Goal: Check status: Check status

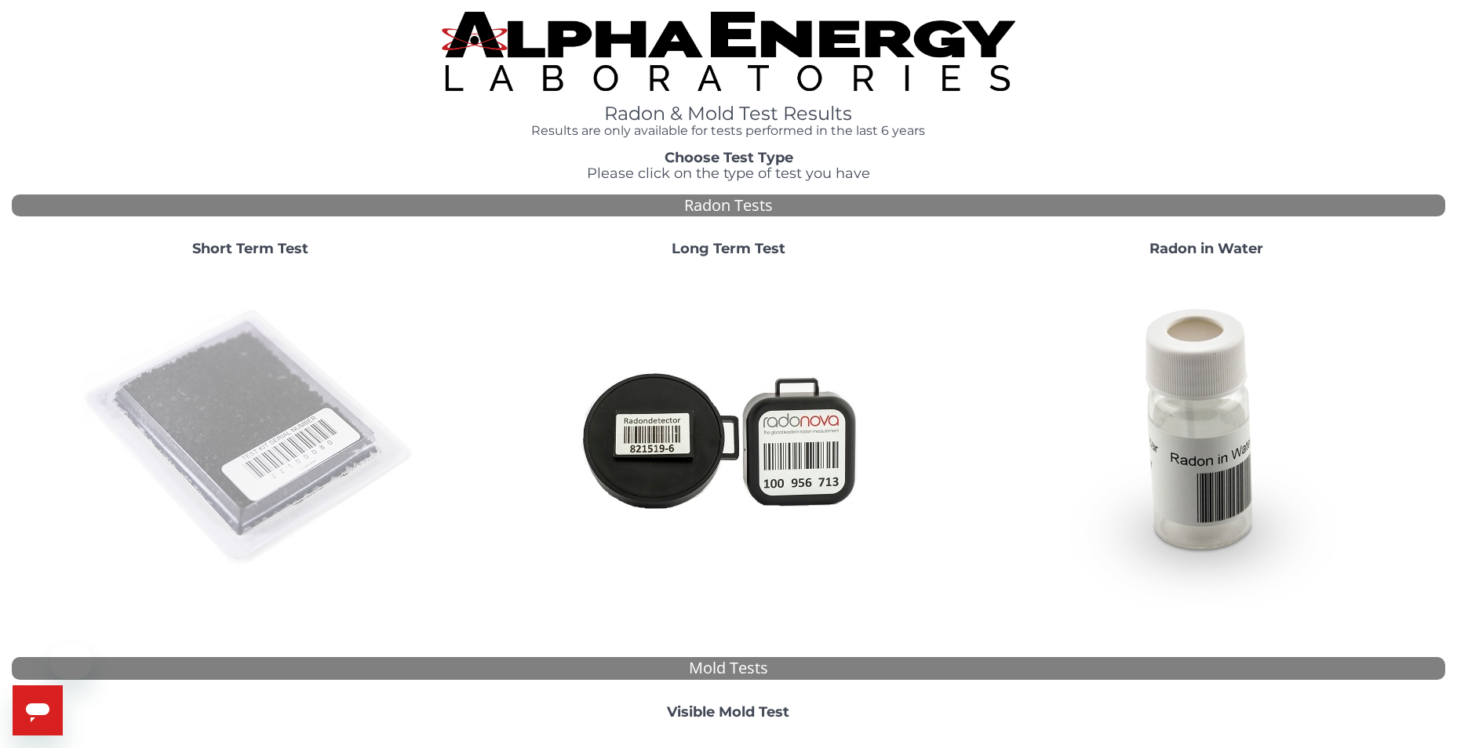
click at [286, 300] on img at bounding box center [250, 438] width 337 height 337
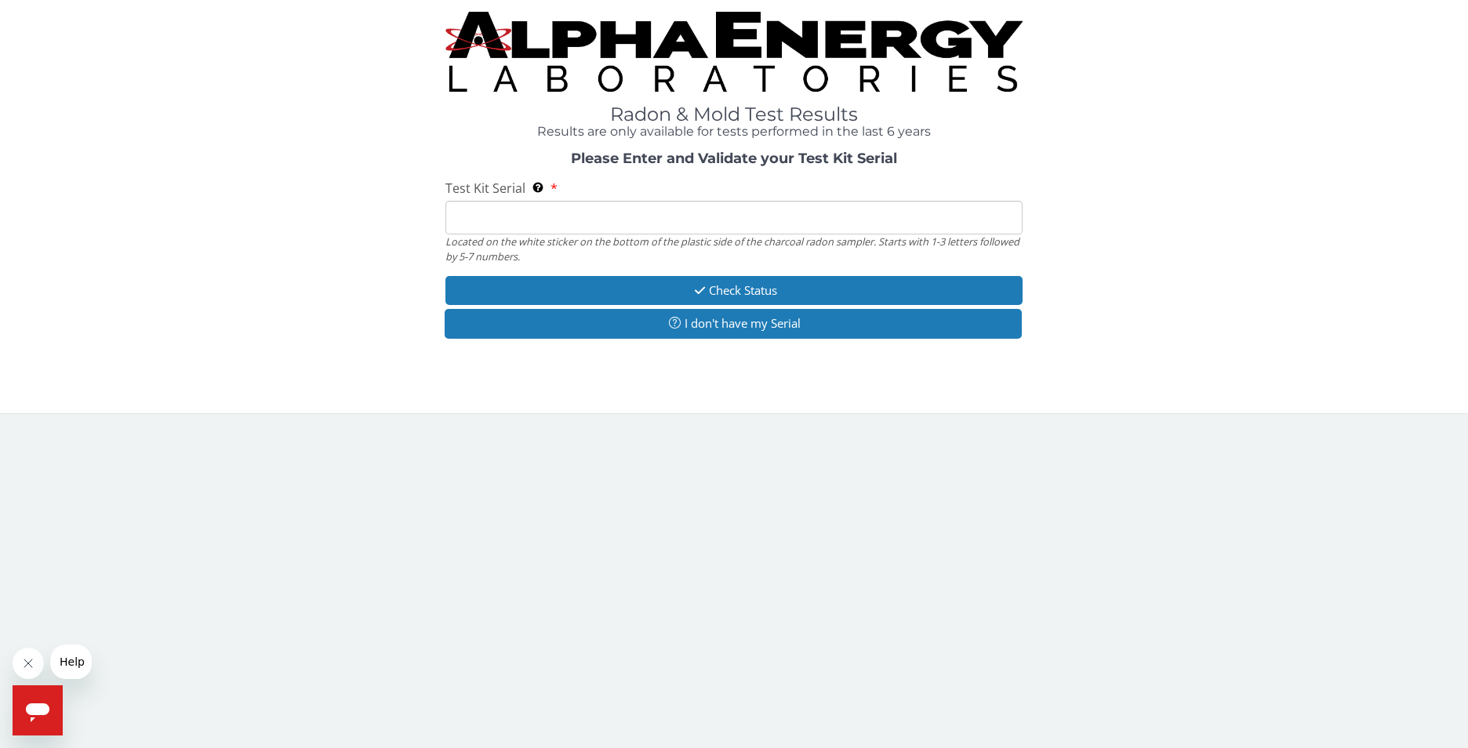
click at [482, 221] on input "Test Kit Serial Located on the white sticker on the bottom of the plastic side …" at bounding box center [735, 218] width 578 height 34
click at [485, 214] on input "Test Kit Serial Located on the white sticker on the bottom of the plastic side …" at bounding box center [735, 218] width 578 height 34
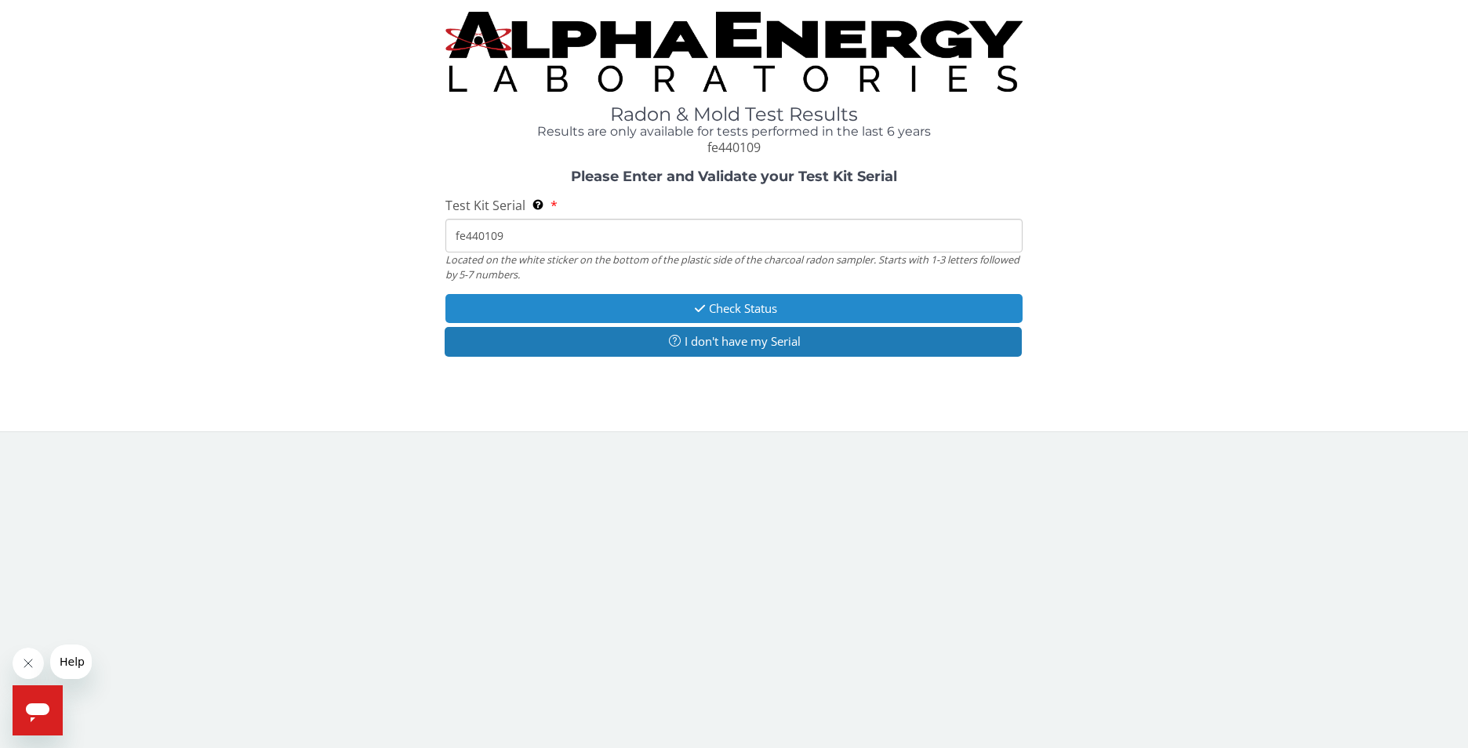
type input "fe440109"
click at [766, 308] on button "Check Status" at bounding box center [735, 308] width 578 height 29
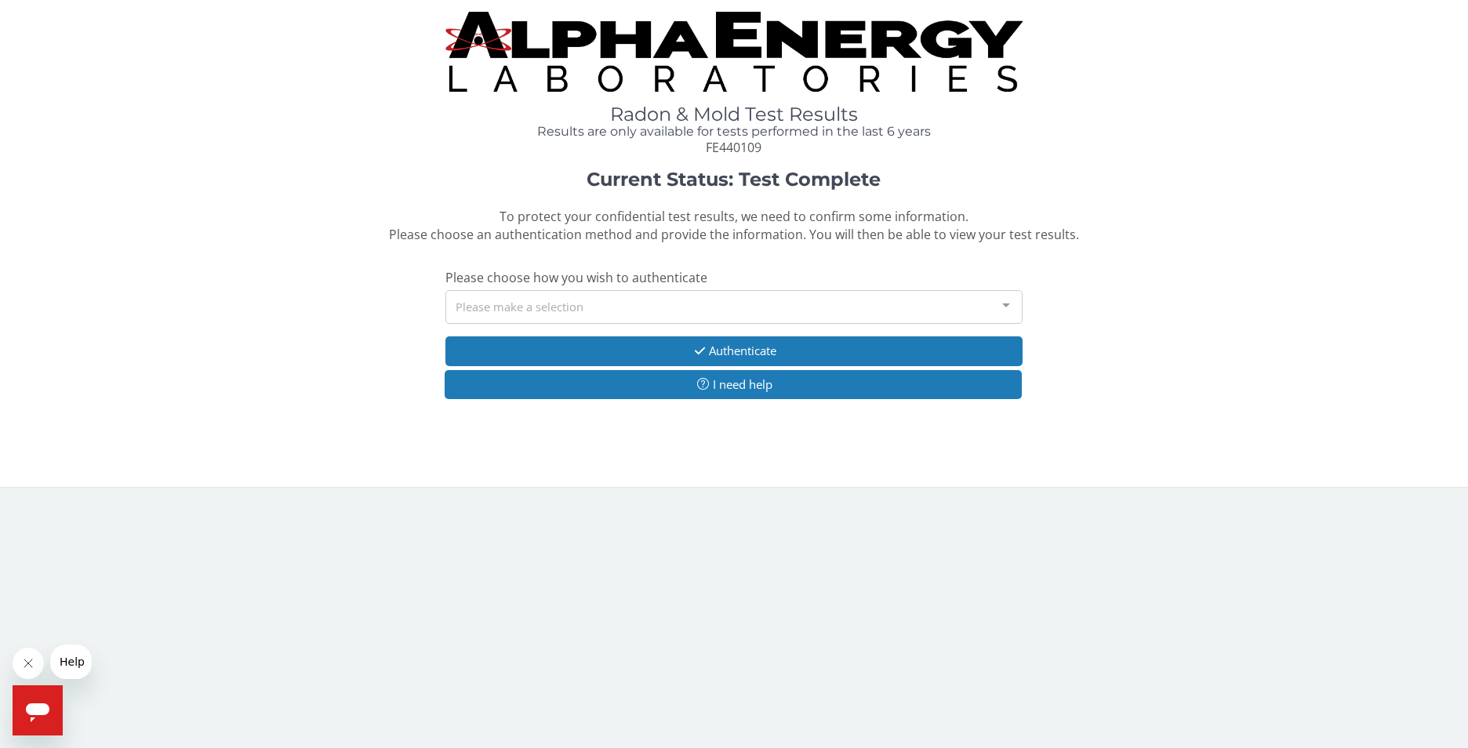
click at [766, 308] on div "Please make a selection" at bounding box center [735, 307] width 578 height 34
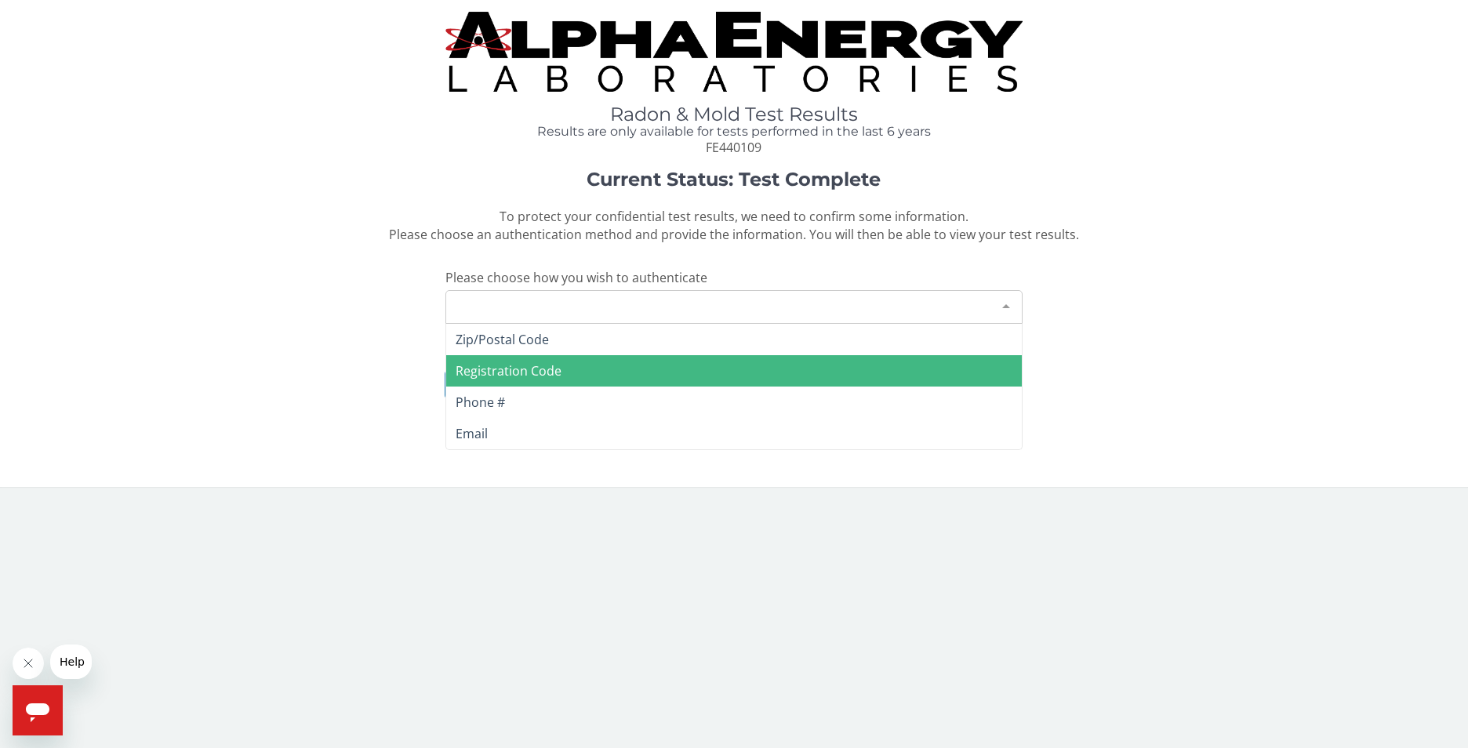
click at [558, 368] on span "Registration Code" at bounding box center [509, 370] width 106 height 17
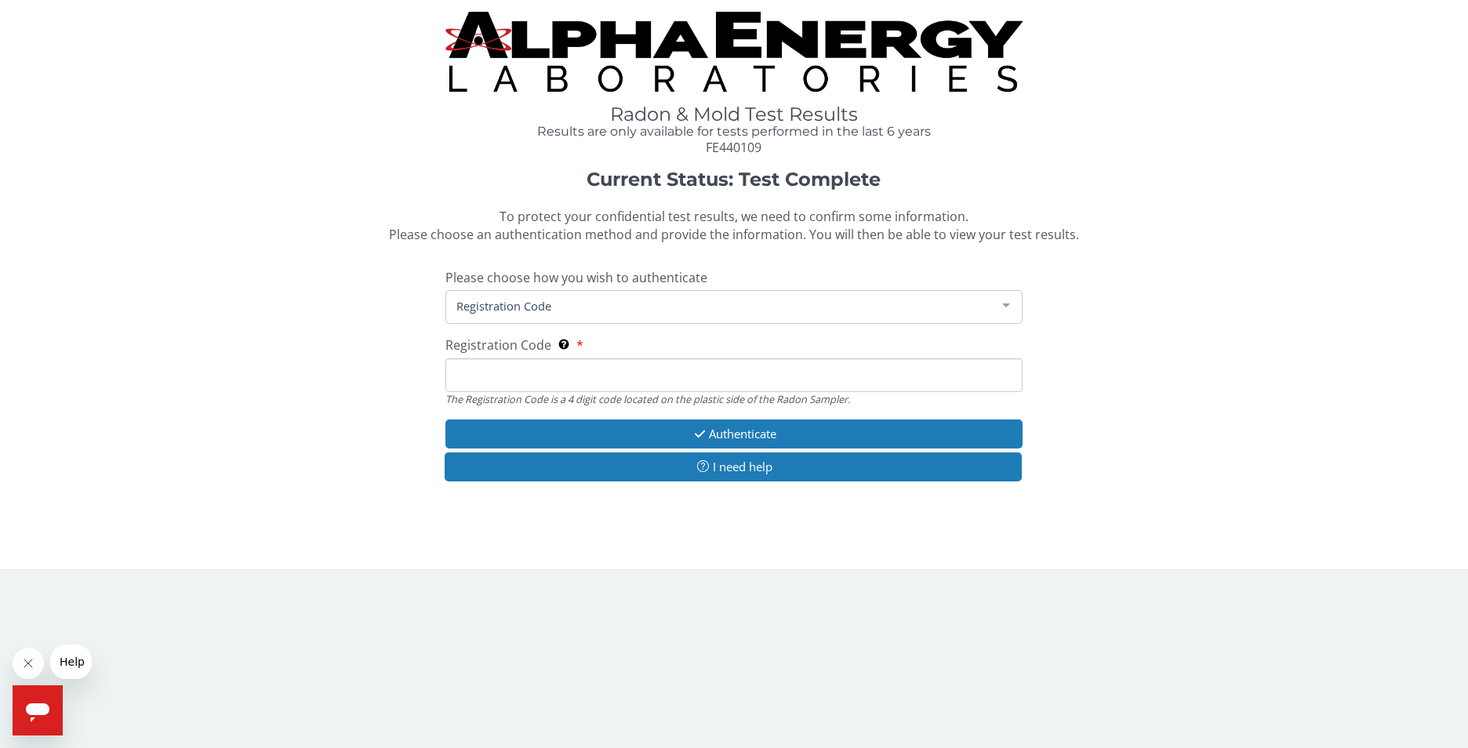
click at [549, 370] on input "Registration Code The Registration Code is a 4 digit code located on the plasti…" at bounding box center [735, 375] width 578 height 34
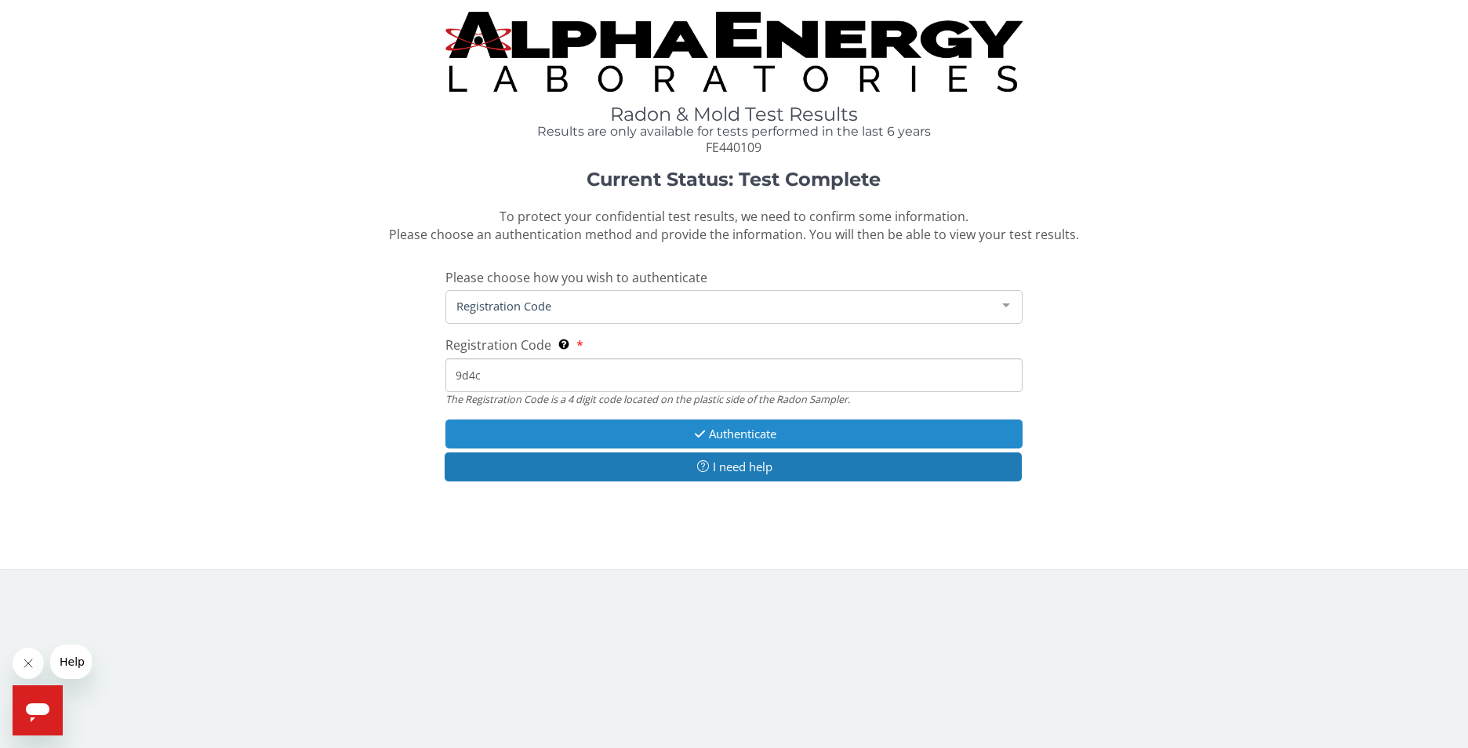
type input "9d4c"
click at [761, 438] on button "Authenticate" at bounding box center [735, 434] width 578 height 29
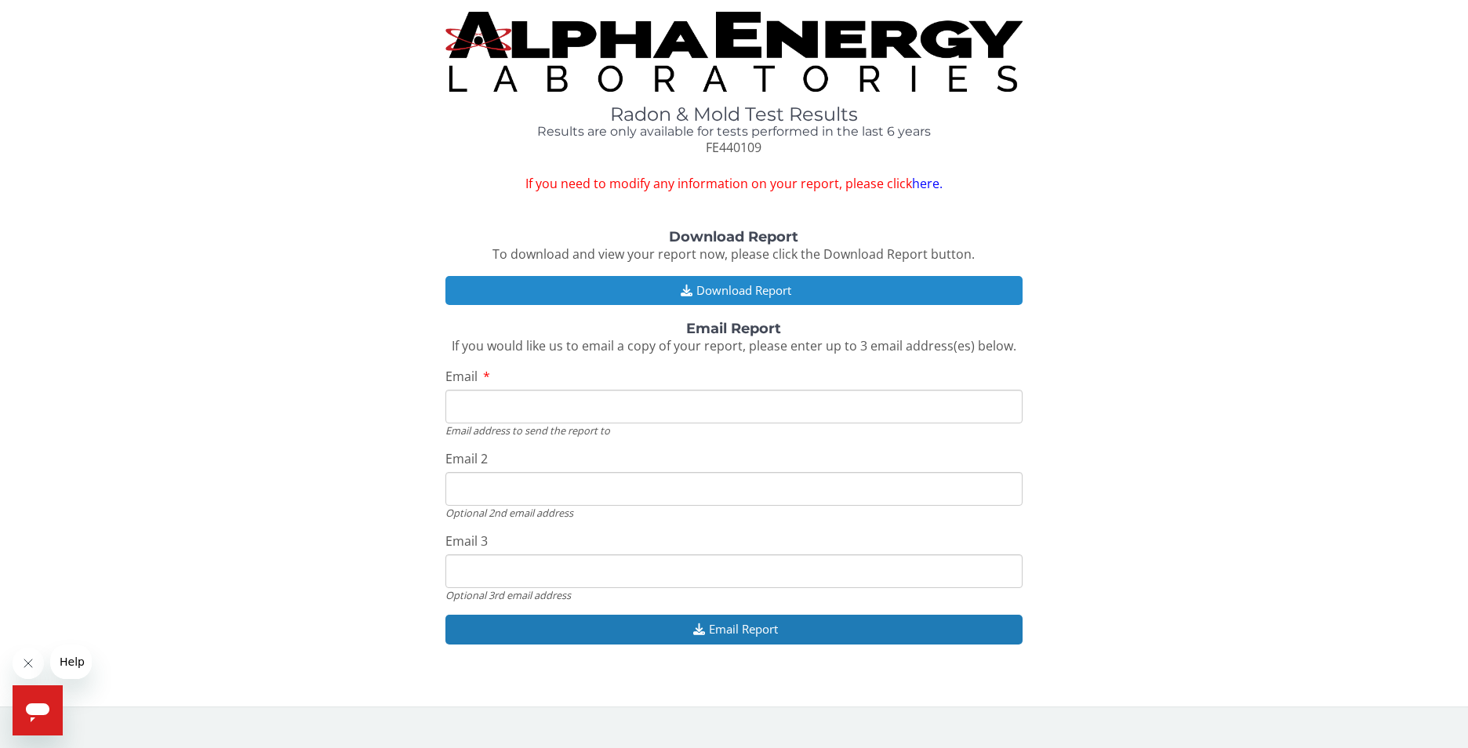
click at [753, 286] on button "Download Report" at bounding box center [735, 290] width 578 height 29
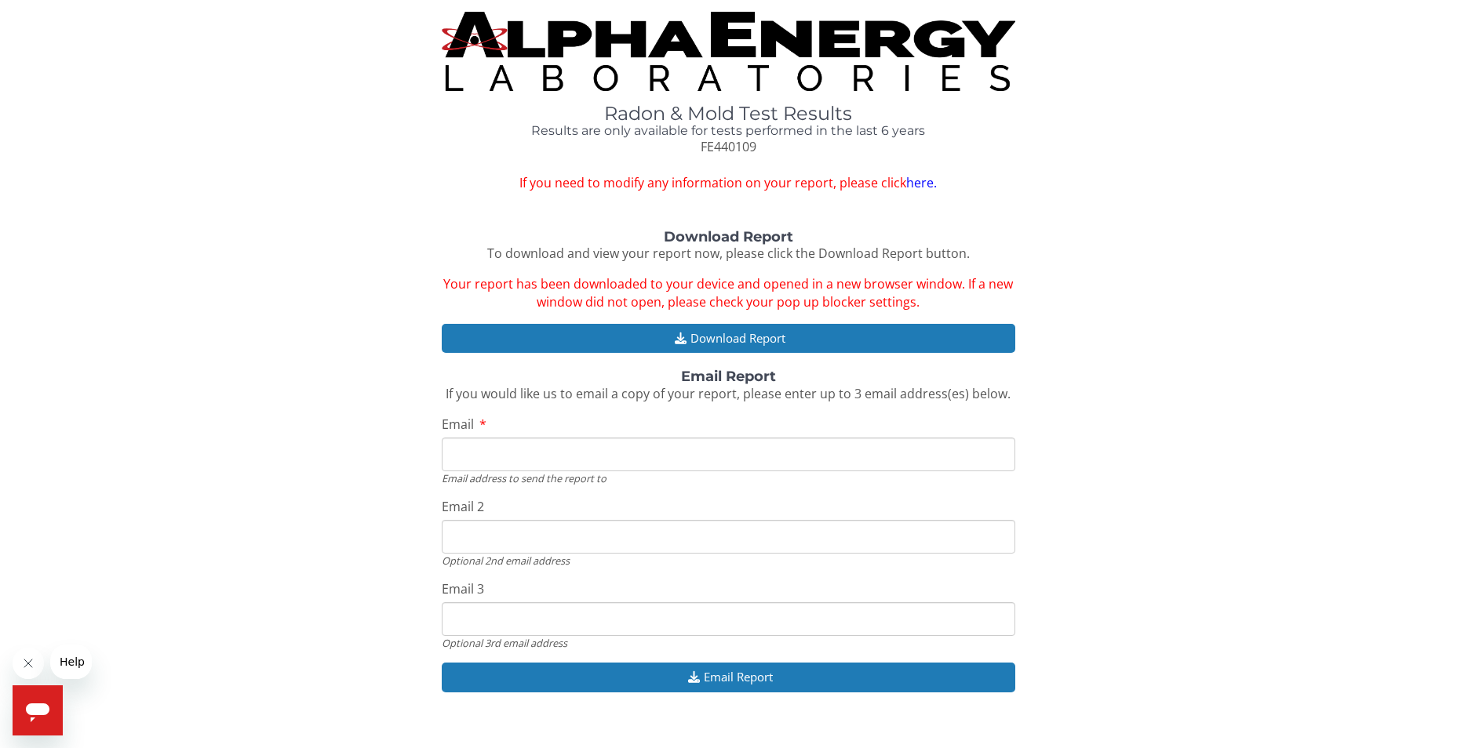
click at [444, 449] on input "Email" at bounding box center [728, 455] width 573 height 34
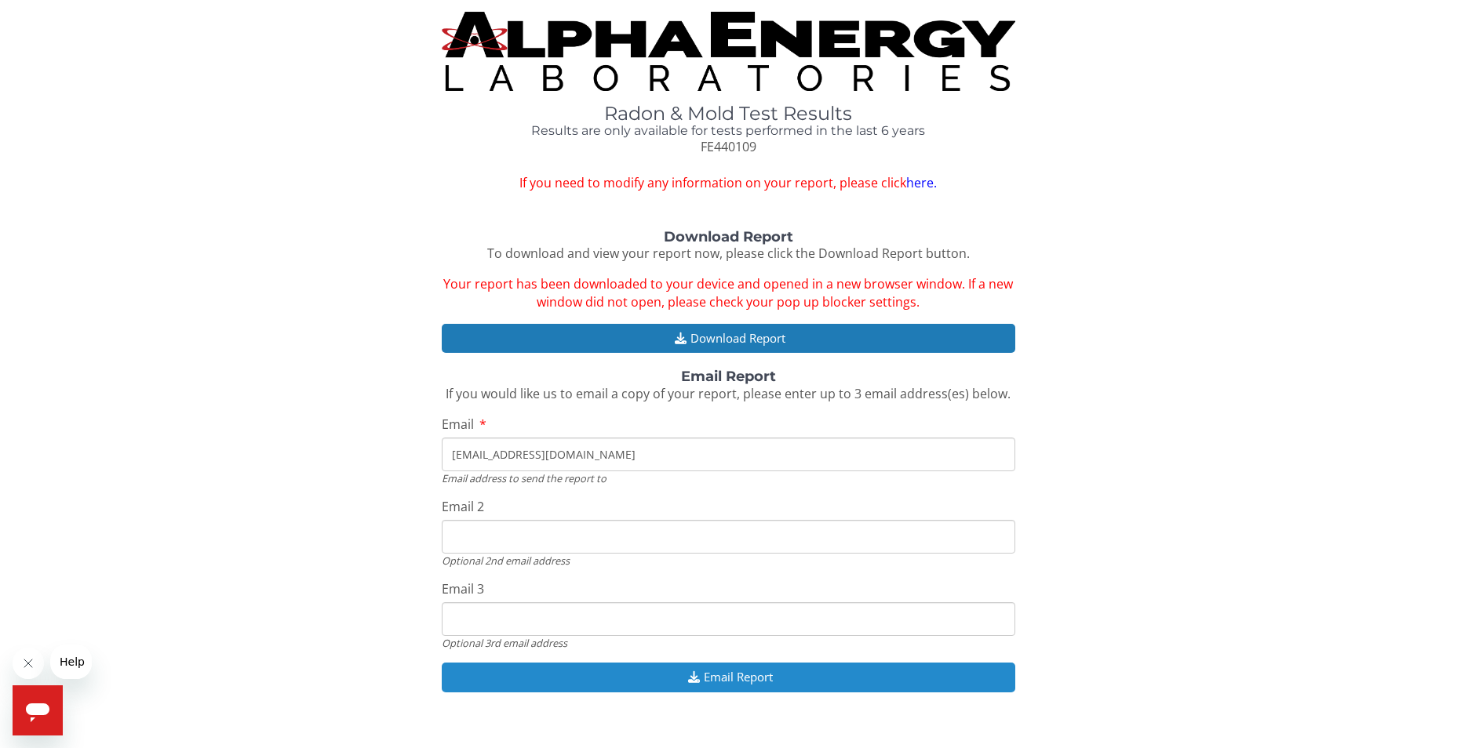
type input "[EMAIL_ADDRESS][DOMAIN_NAME]"
click at [779, 679] on button "Email Report" at bounding box center [728, 677] width 573 height 29
